Goal: Use online tool/utility

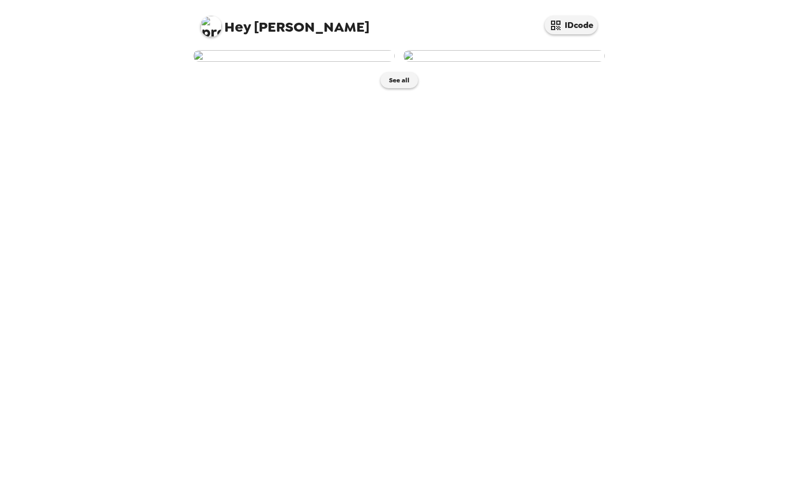
click at [322, 62] on img at bounding box center [294, 56] width 202 height 12
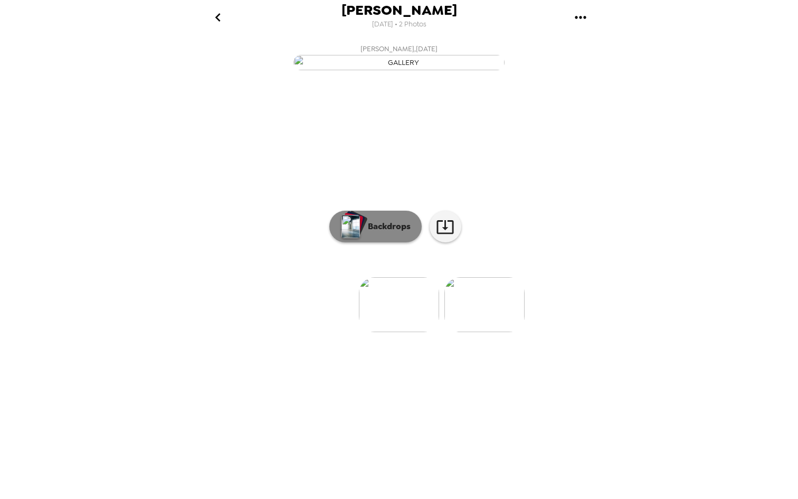
click at [392, 242] on button "Backdrops" at bounding box center [375, 227] width 92 height 32
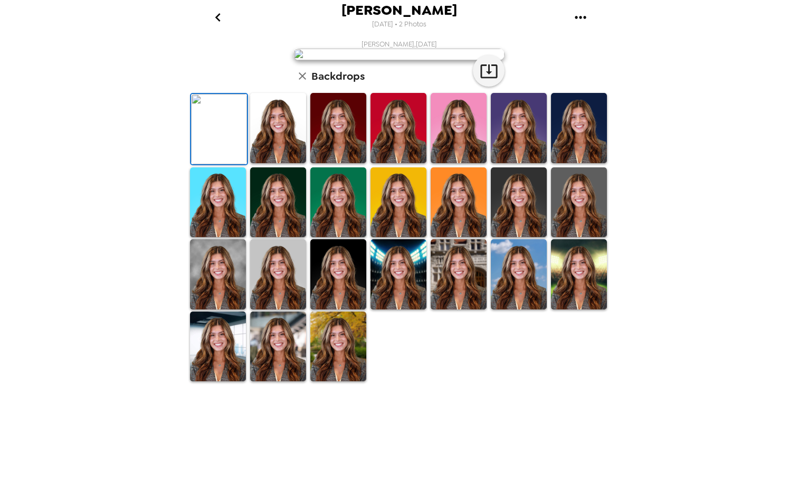
click at [584, 238] on img at bounding box center [579, 202] width 56 height 70
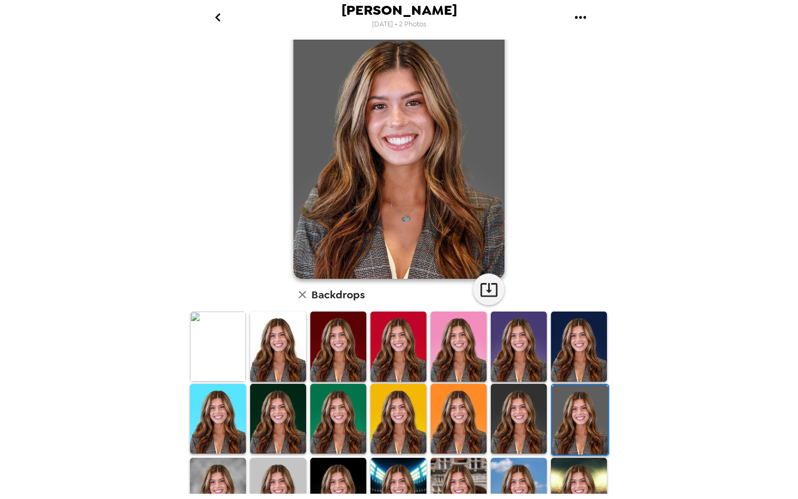
scroll to position [39, 0]
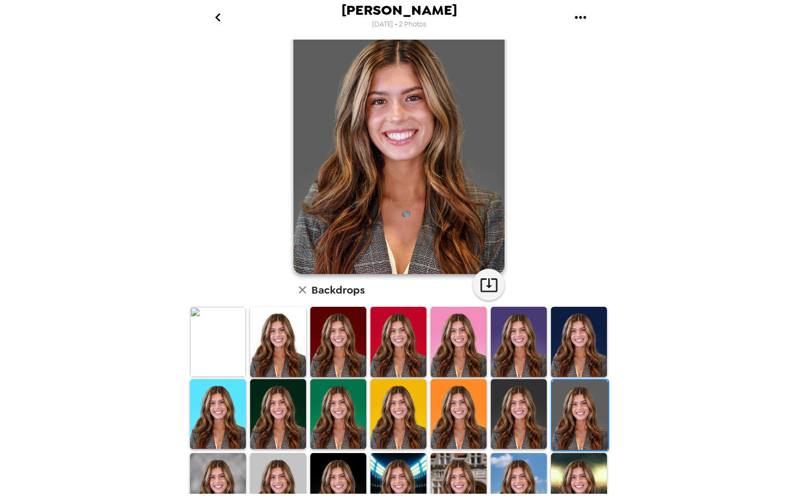
click at [277, 351] on img at bounding box center [278, 342] width 56 height 70
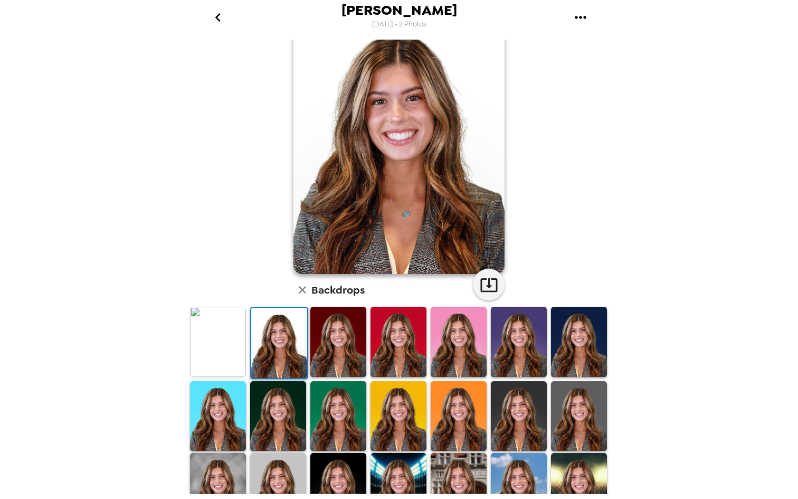
click at [339, 350] on img at bounding box center [338, 342] width 56 height 70
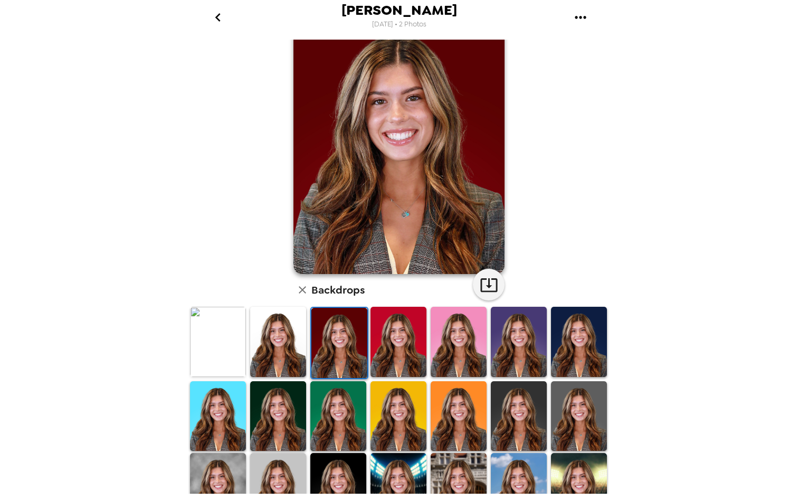
click at [273, 466] on img at bounding box center [278, 488] width 56 height 70
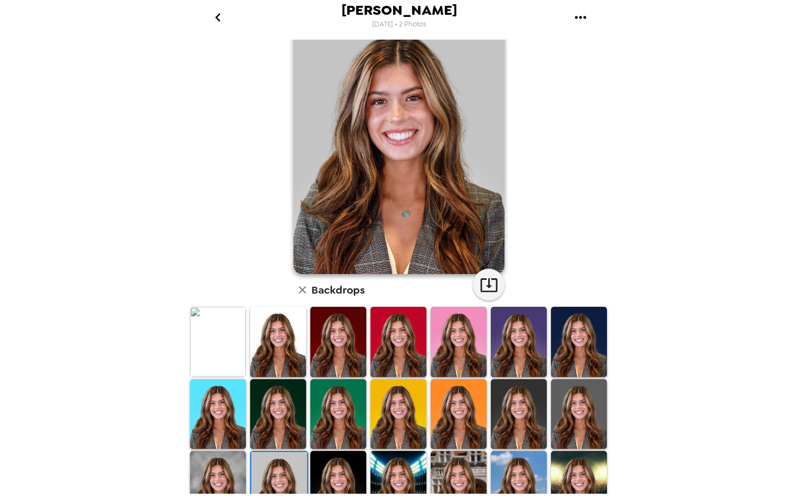
click at [574, 428] on img at bounding box center [579, 414] width 56 height 70
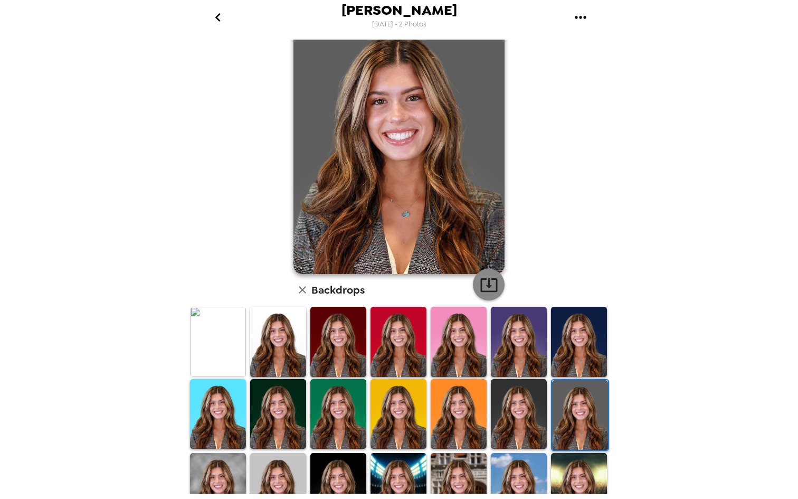
click at [480, 289] on icon "button" at bounding box center [489, 285] width 18 height 18
